Goal: Information Seeking & Learning: Learn about a topic

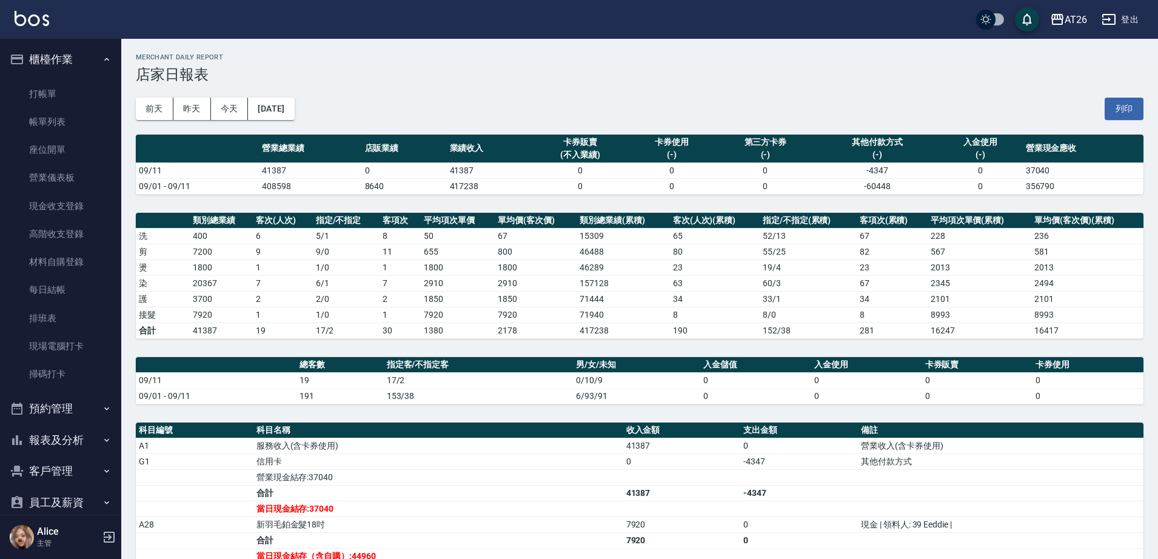
click at [78, 64] on button "櫃檯作業" at bounding box center [61, 60] width 112 height 32
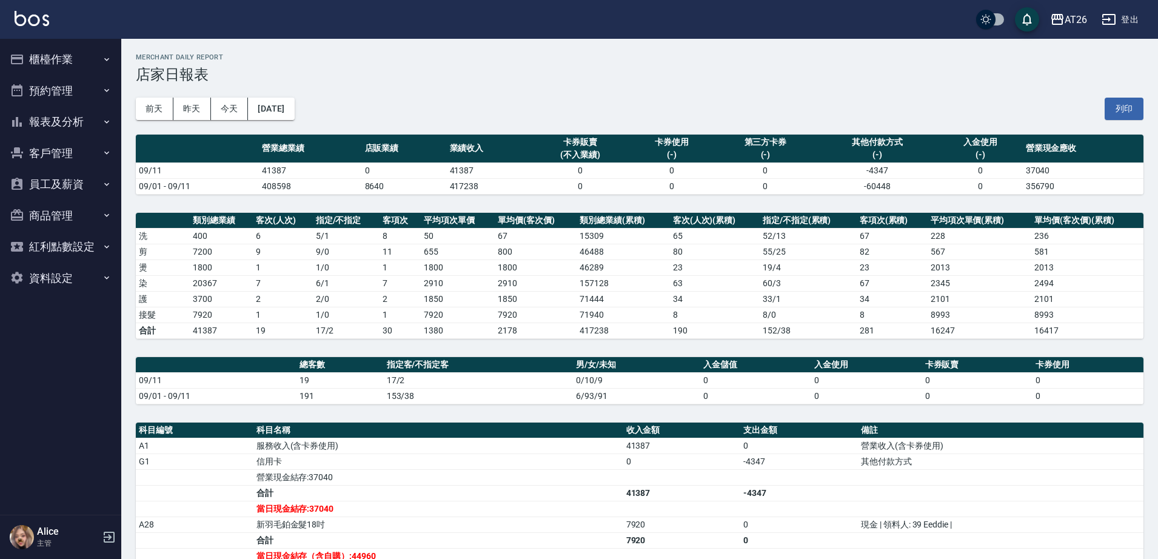
click at [78, 129] on button "報表及分析" at bounding box center [61, 122] width 112 height 32
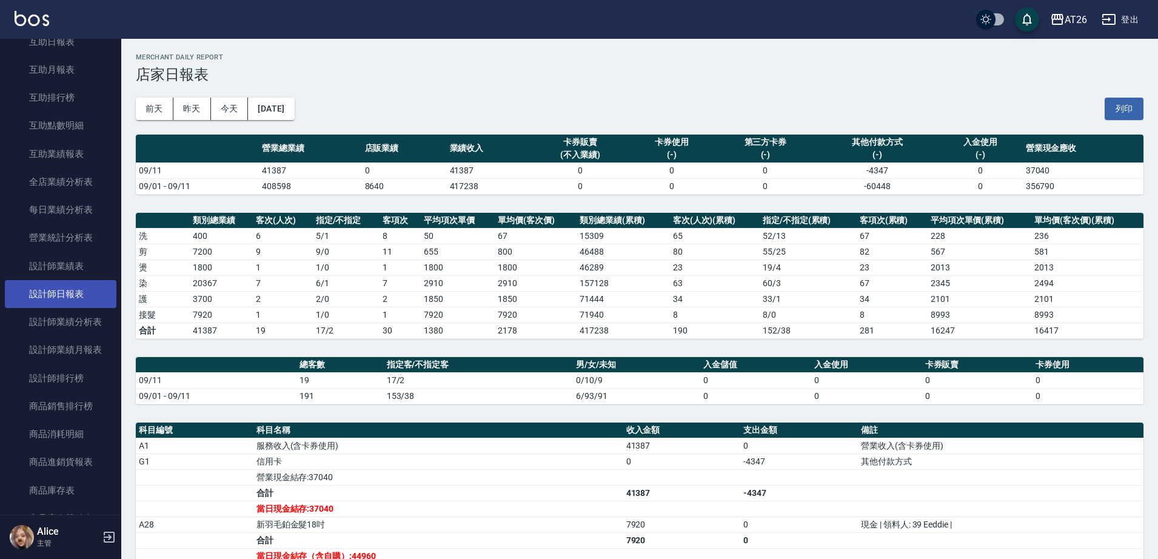
scroll to position [227, 0]
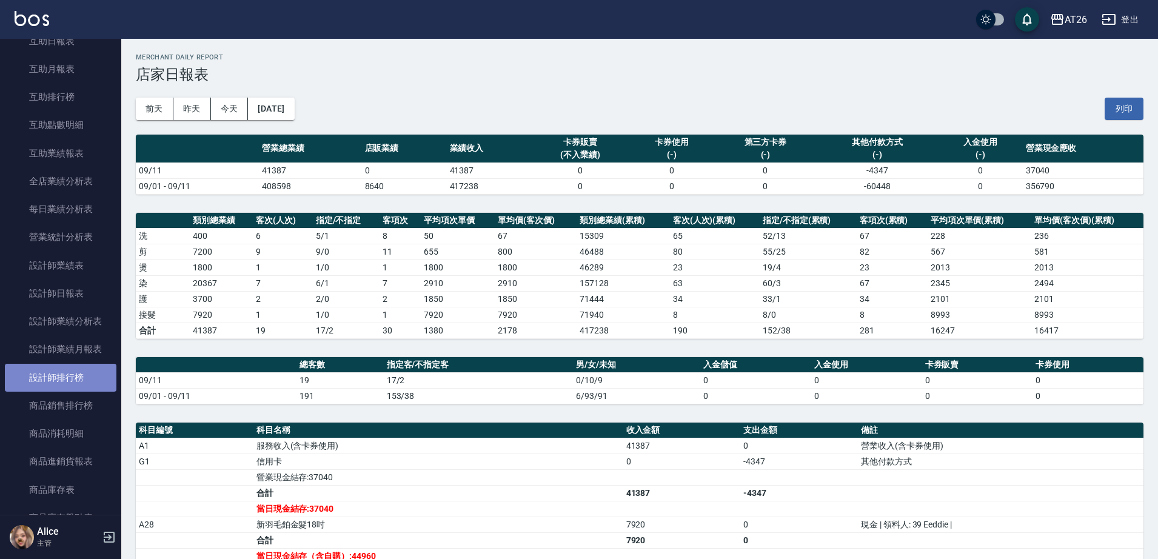
click at [62, 374] on link "設計師排行榜" at bounding box center [61, 378] width 112 height 28
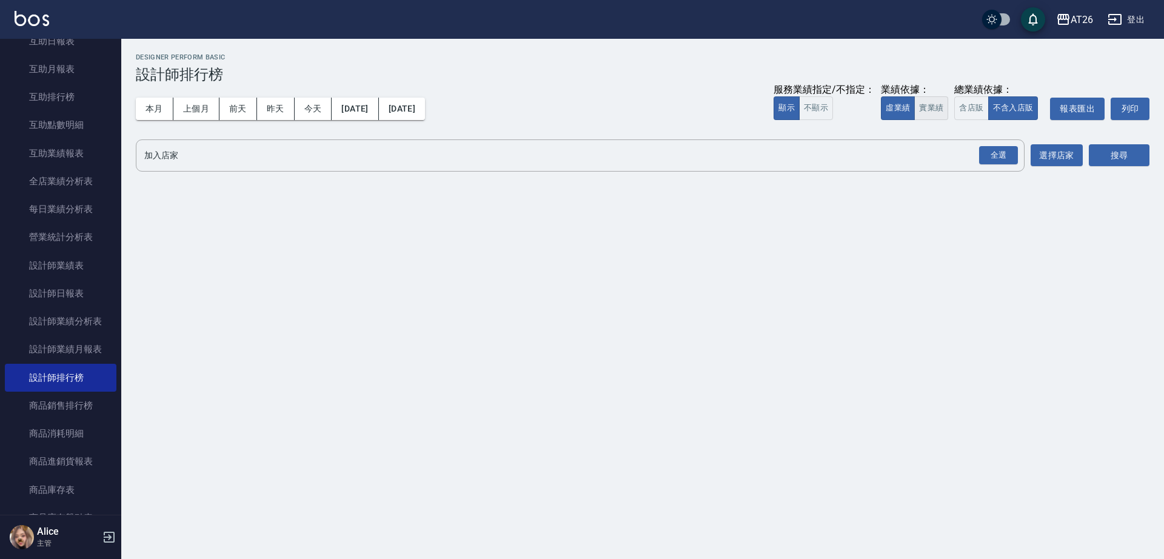
click at [935, 106] on button "實業績" at bounding box center [931, 108] width 34 height 24
click at [1012, 152] on div "全選" at bounding box center [998, 155] width 39 height 19
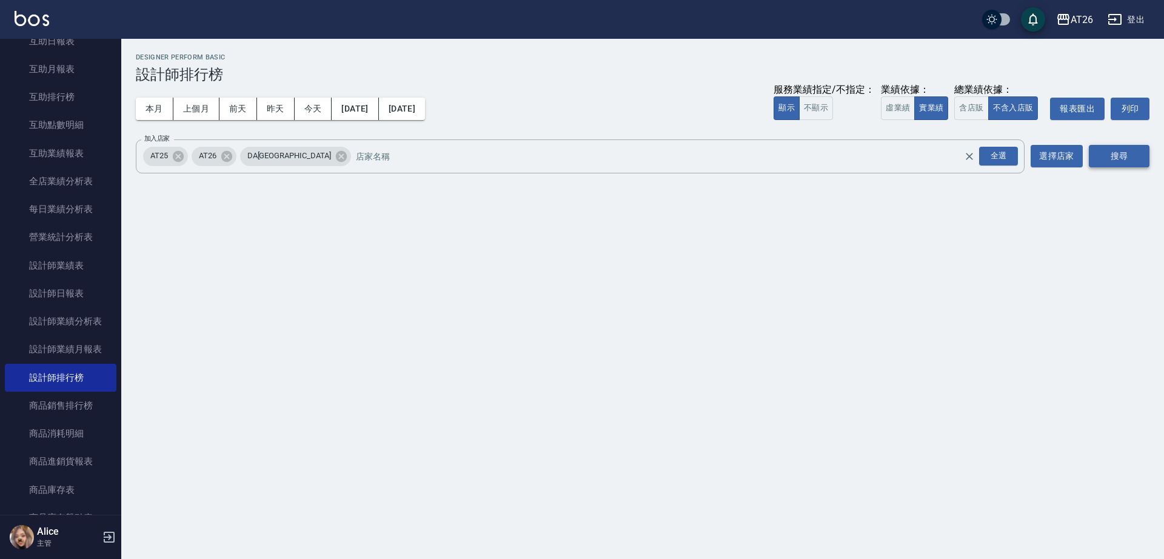
click at [1113, 150] on button "搜尋" at bounding box center [1119, 156] width 61 height 22
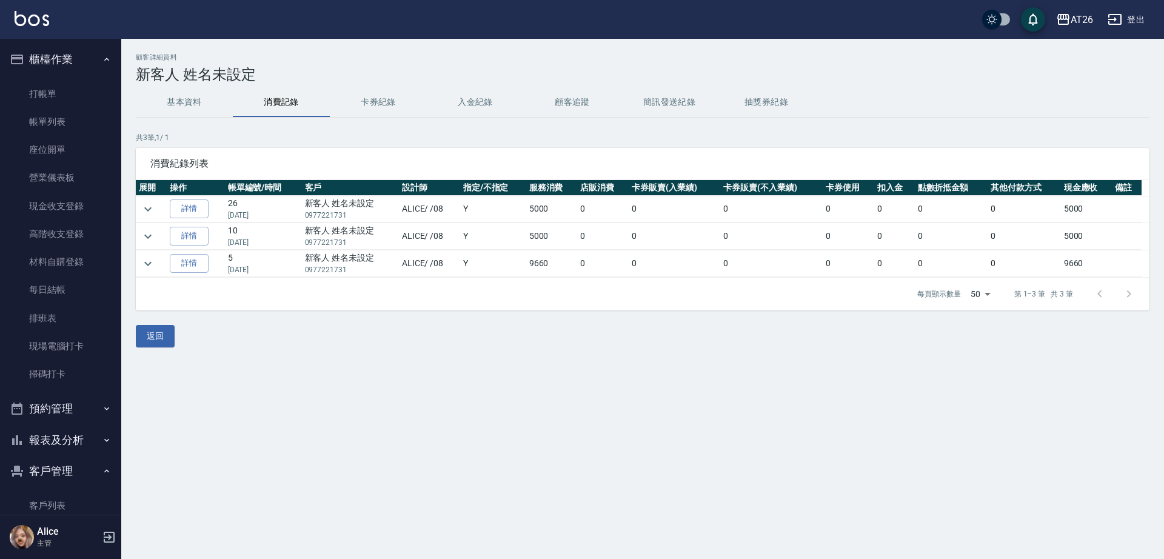
scroll to position [112, 0]
